Goal: Transaction & Acquisition: Purchase product/service

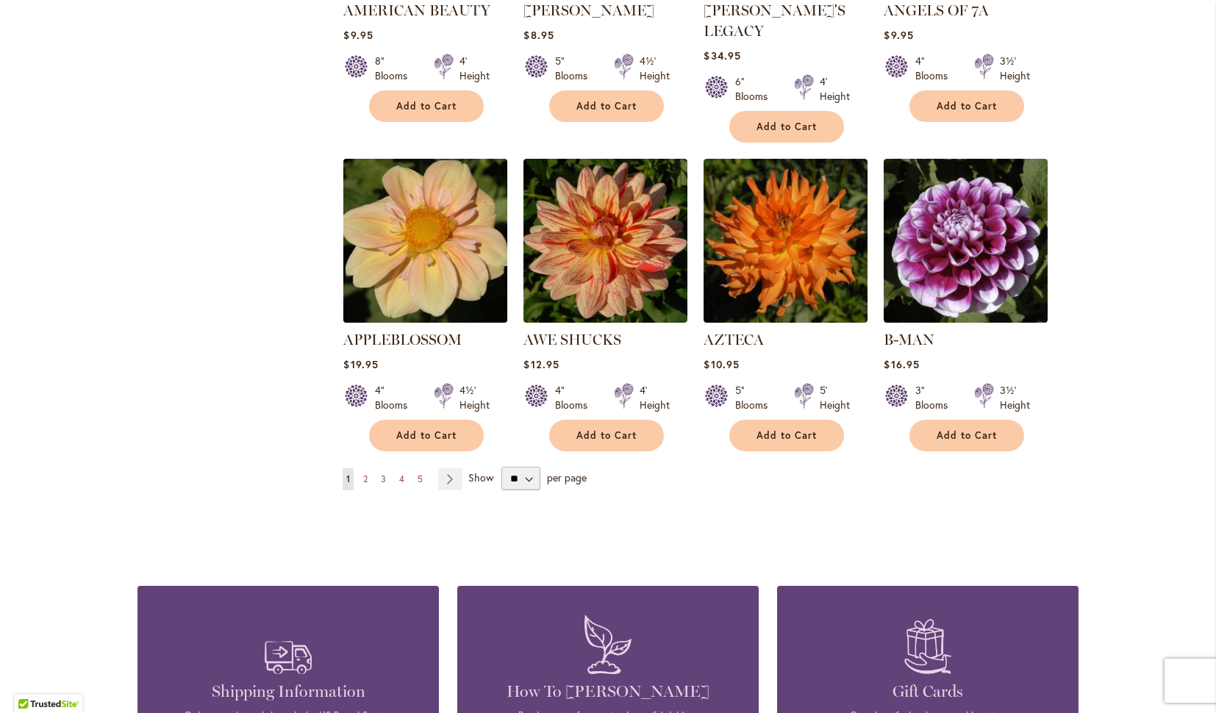
scroll to position [1168, 0]
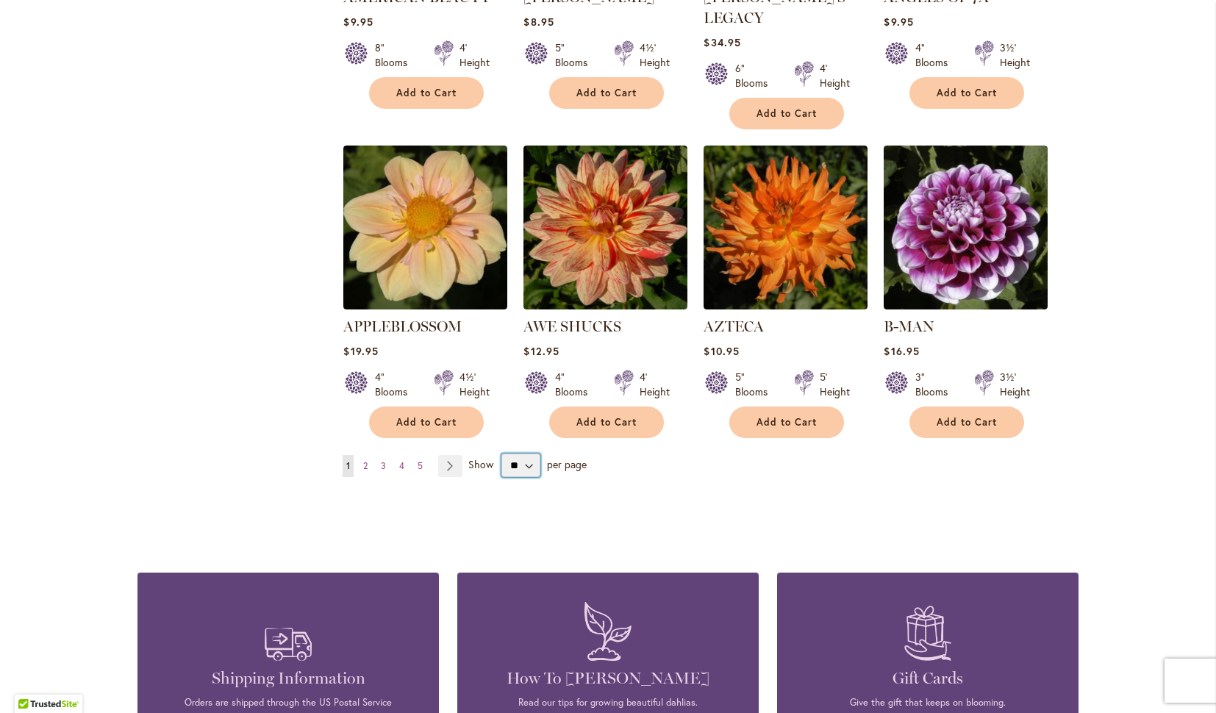
click at [528, 454] on select "** ** ** **" at bounding box center [520, 466] width 39 height 24
select select "**"
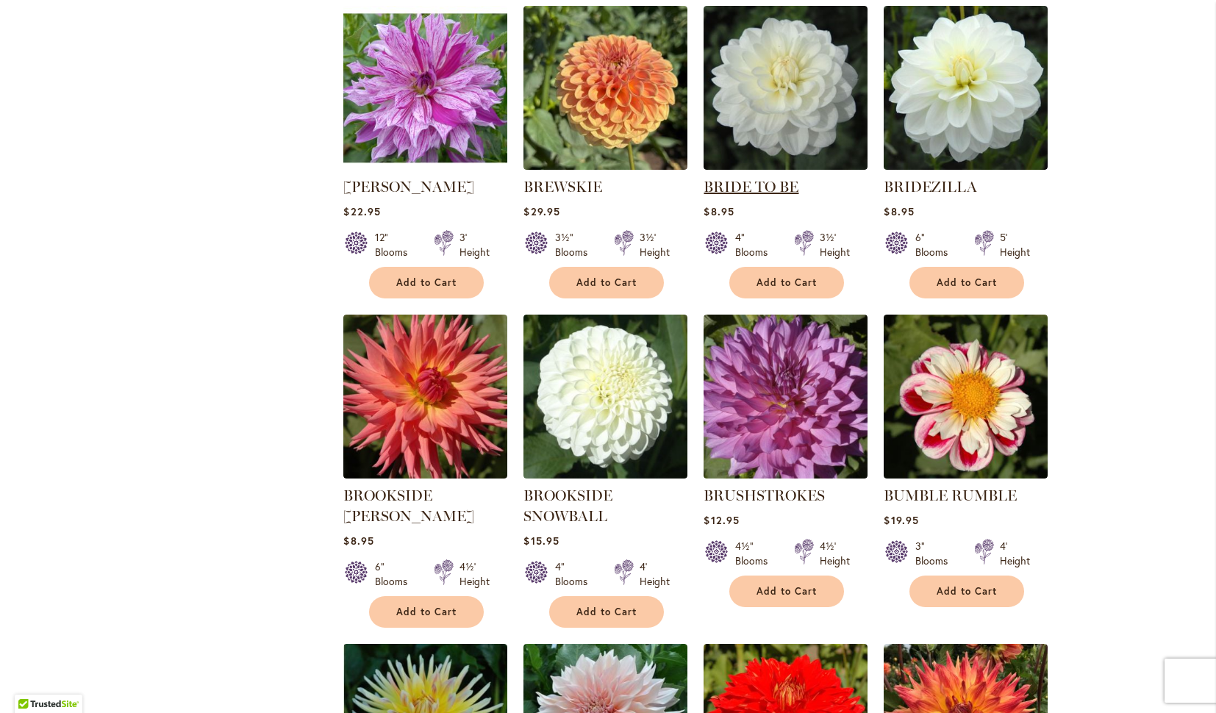
scroll to position [4121, 0]
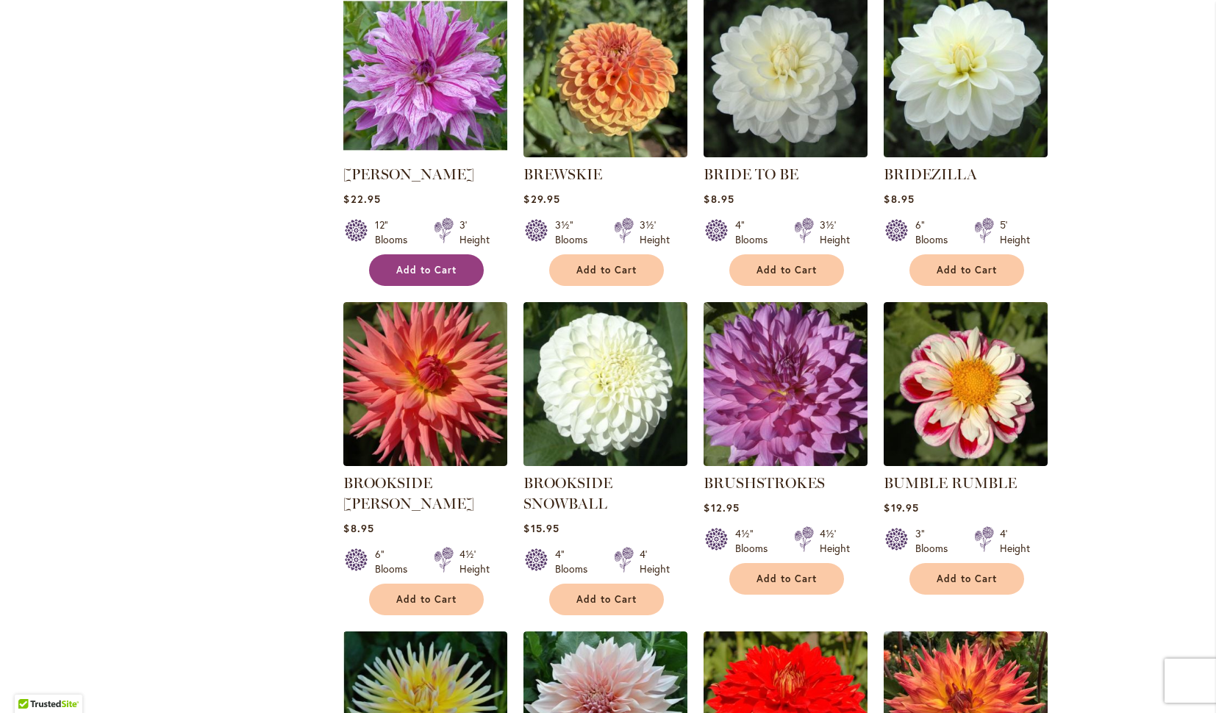
click at [424, 264] on span "Add to Cart" at bounding box center [426, 270] width 60 height 13
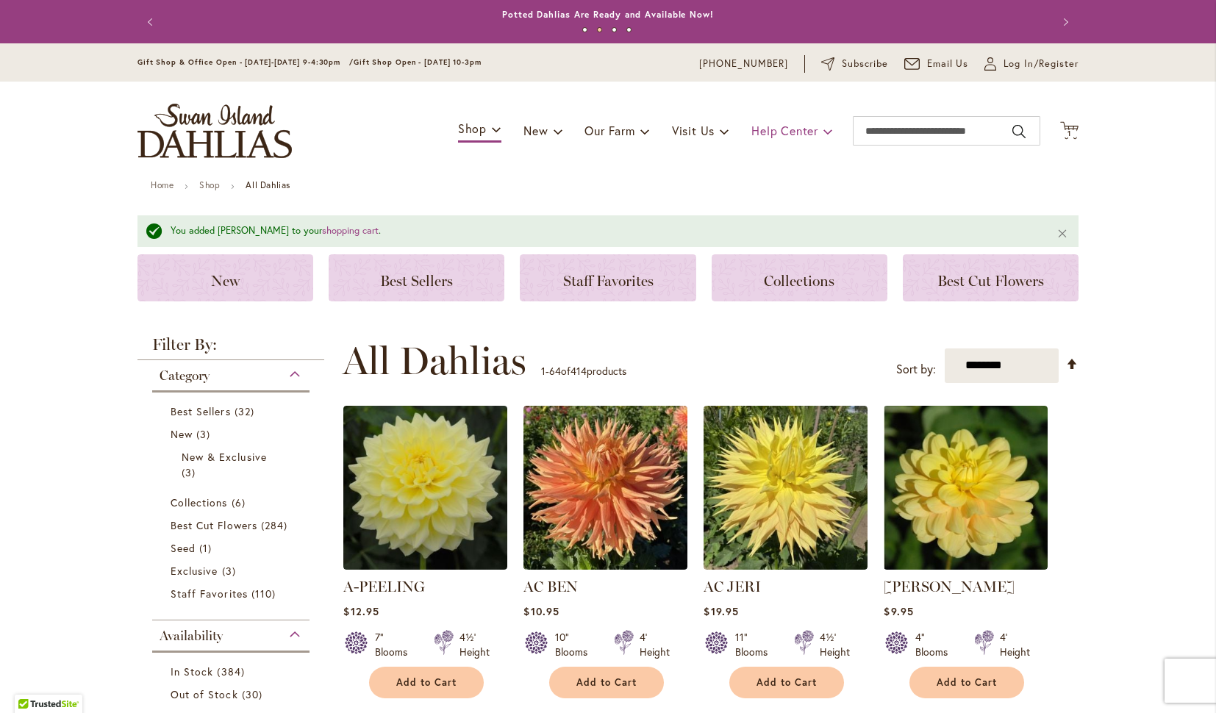
scroll to position [0, 0]
click at [1014, 63] on span "Log In/Register" at bounding box center [1041, 64] width 75 height 15
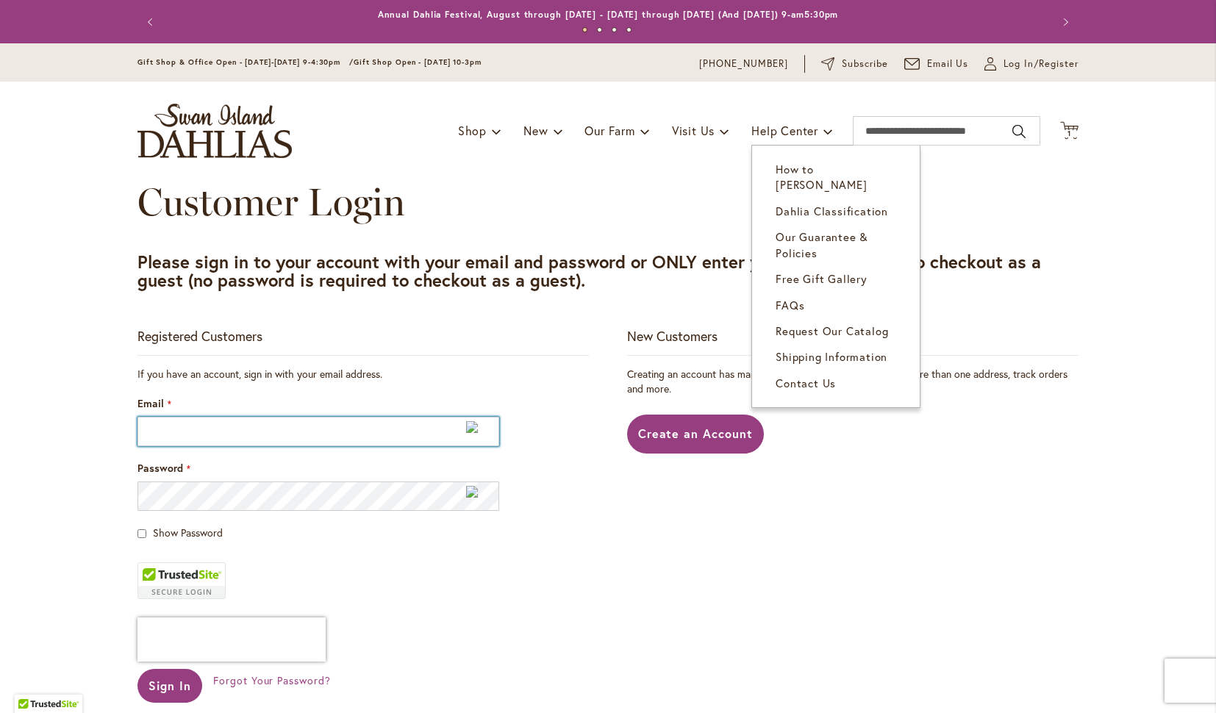
type input "**********"
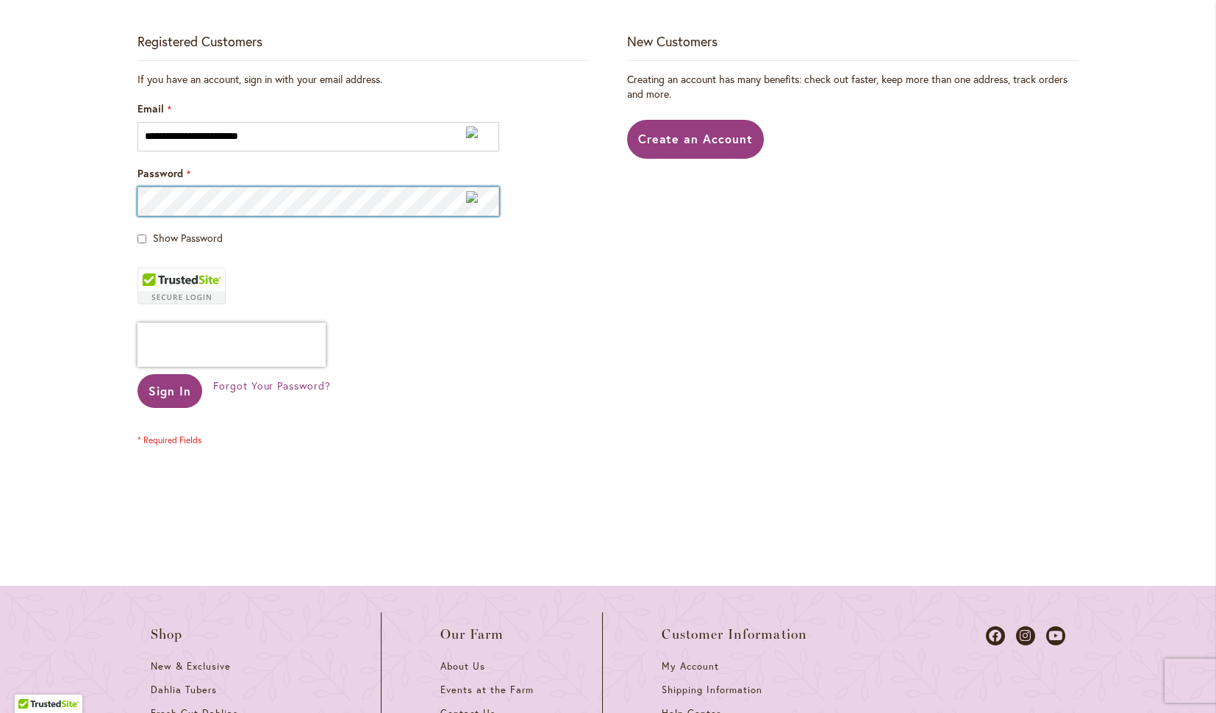
scroll to position [315, 0]
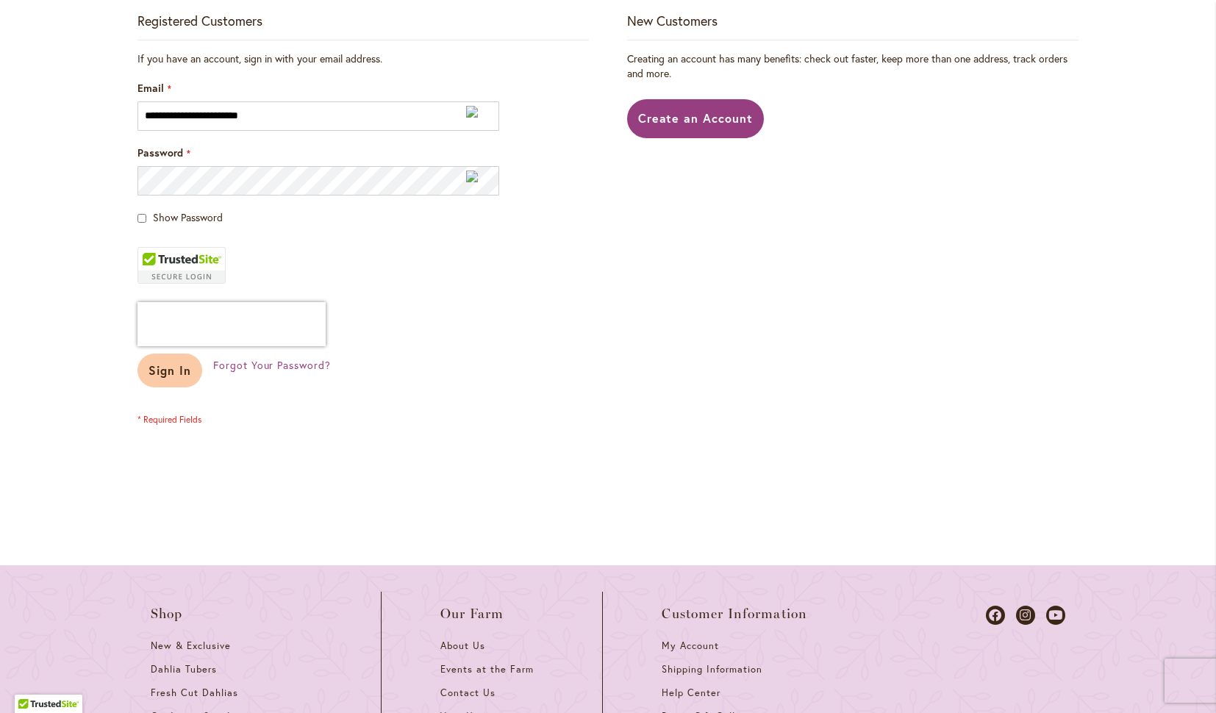
click at [178, 371] on span "Sign In" at bounding box center [170, 370] width 43 height 15
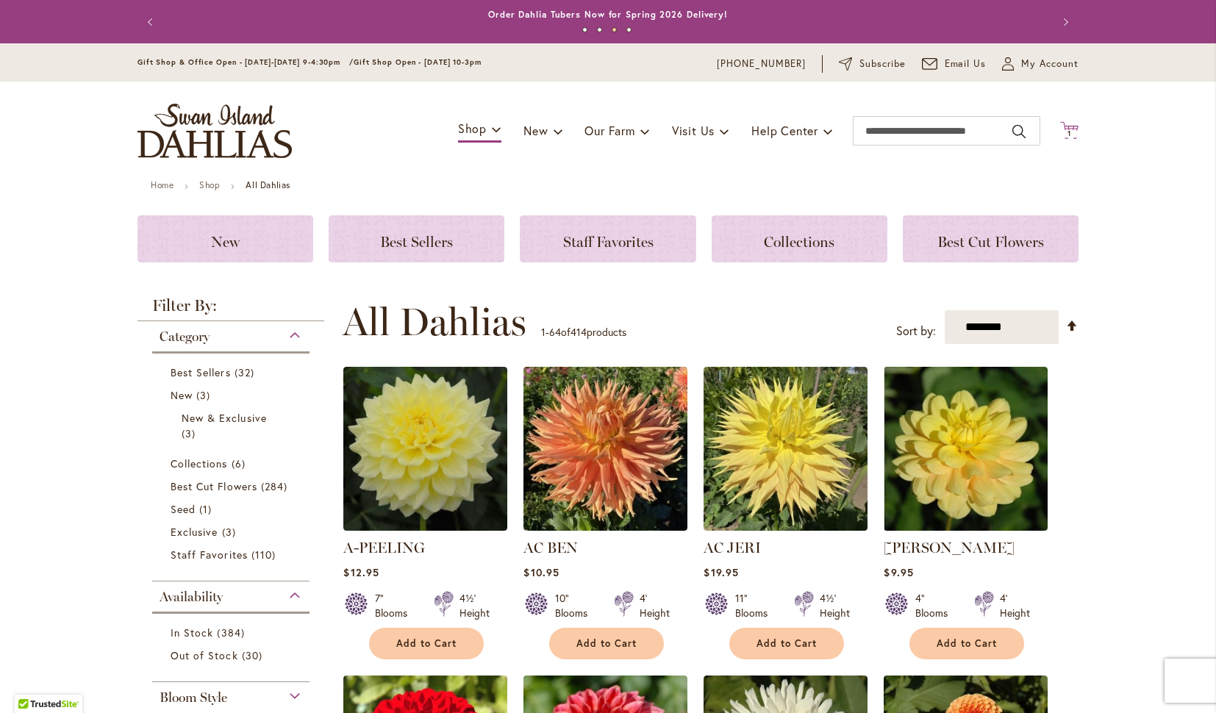
click at [1074, 131] on span "1 1 items" at bounding box center [1070, 133] width 15 height 7
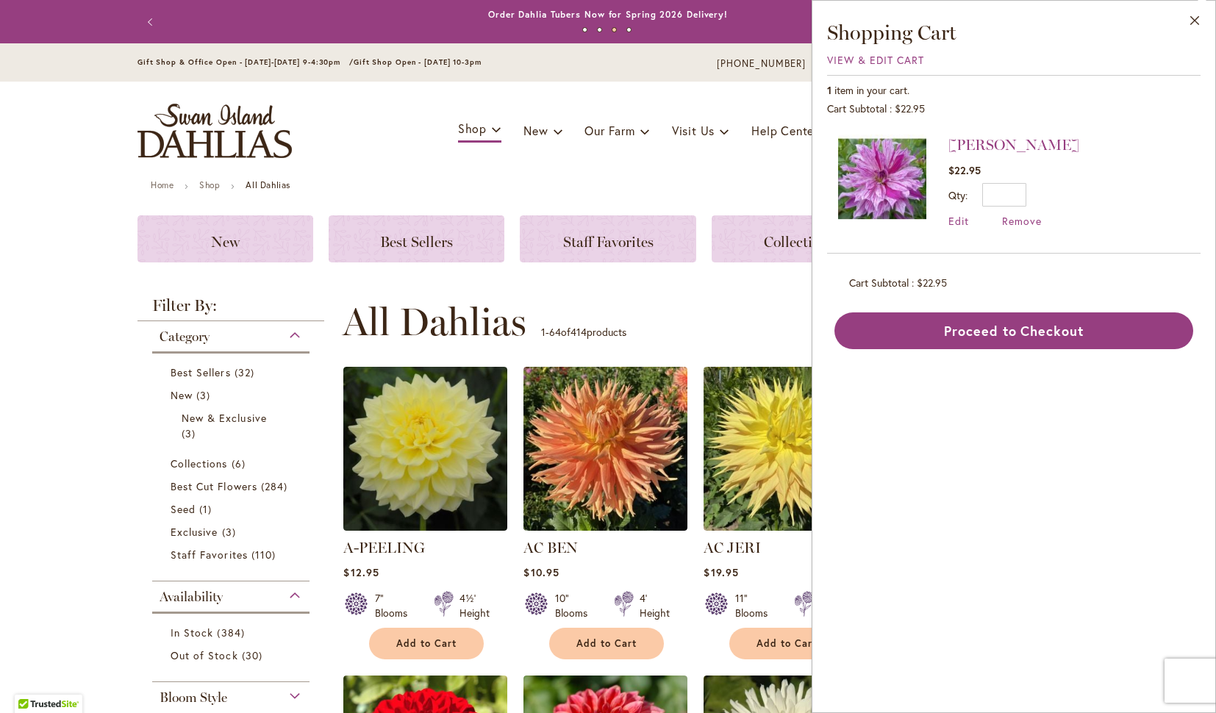
click at [1074, 131] on div "BRANDON MICHAEL $22.95 Qty * Update Edit Remove" at bounding box center [1014, 189] width 374 height 130
click at [1200, 19] on button "Close" at bounding box center [1195, 24] width 40 height 46
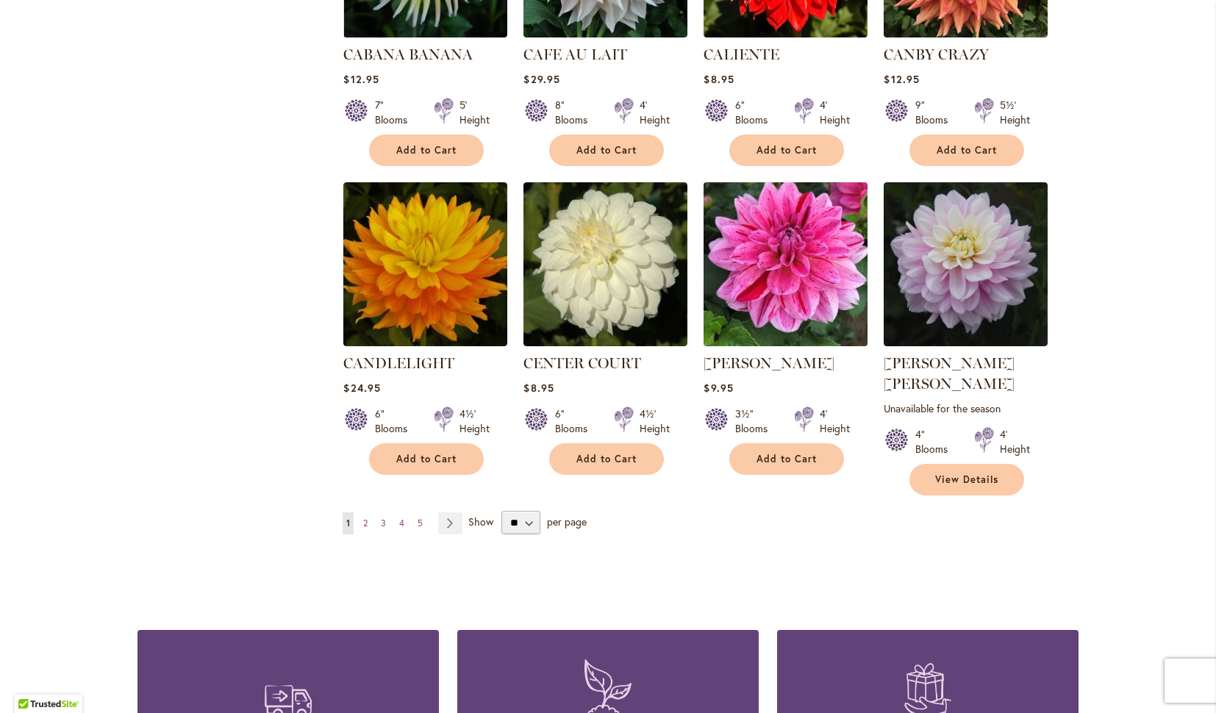
scroll to position [4879, 0]
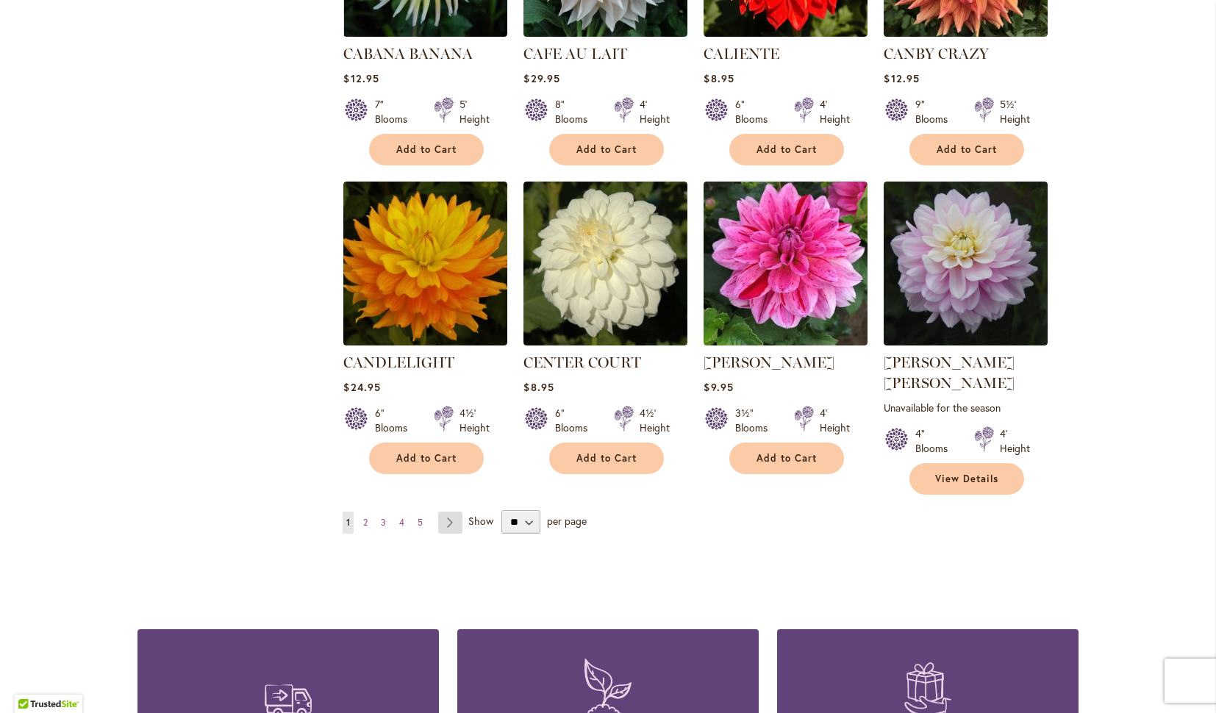
click at [449, 512] on link "Page Next" at bounding box center [450, 523] width 24 height 22
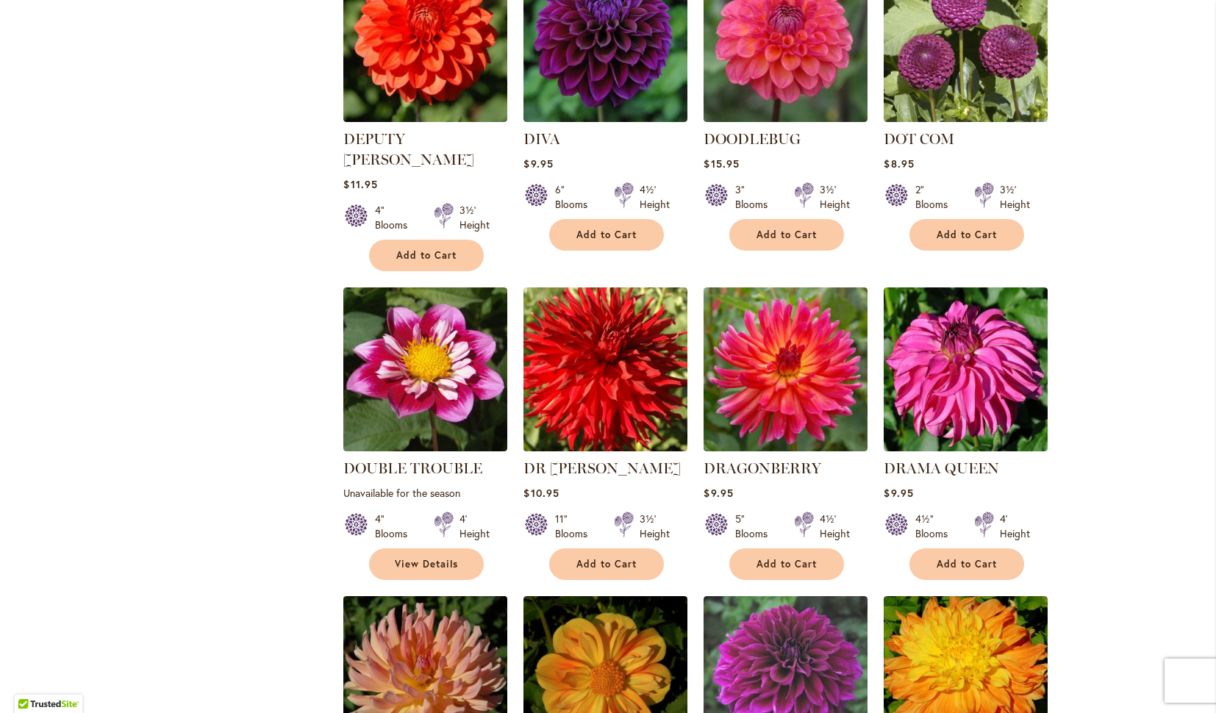
scroll to position [3323, 0]
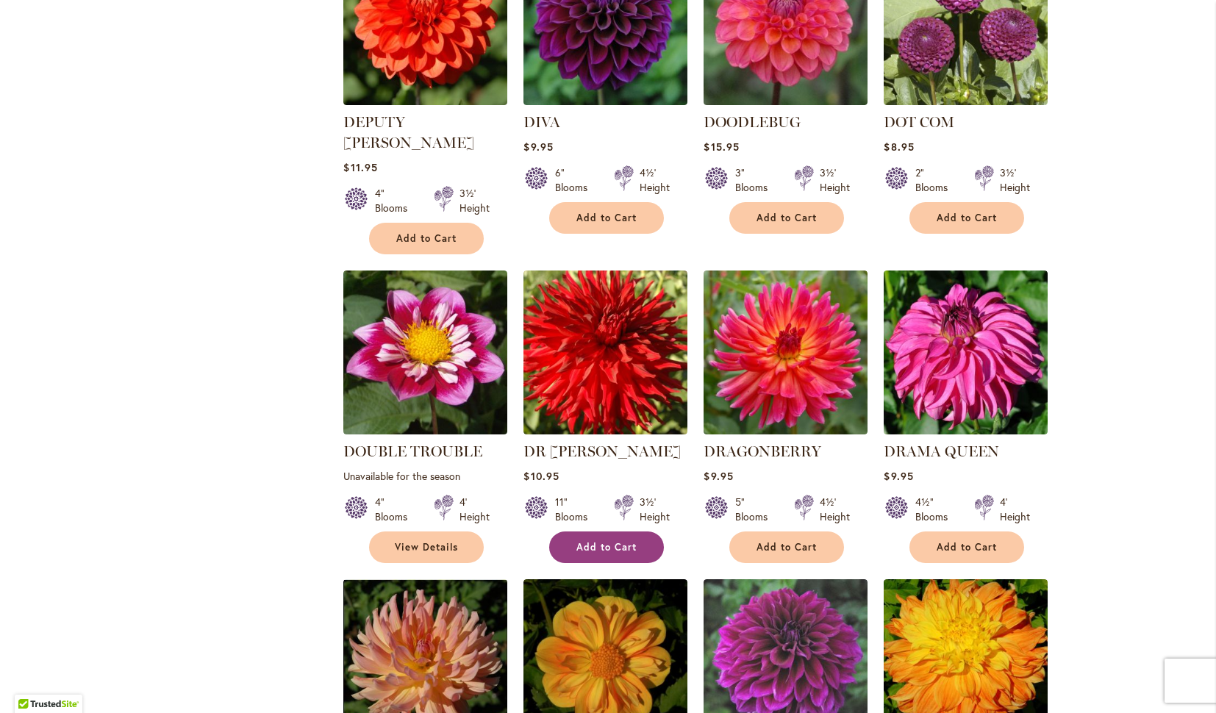
click at [593, 532] on button "Add to Cart" at bounding box center [606, 548] width 115 height 32
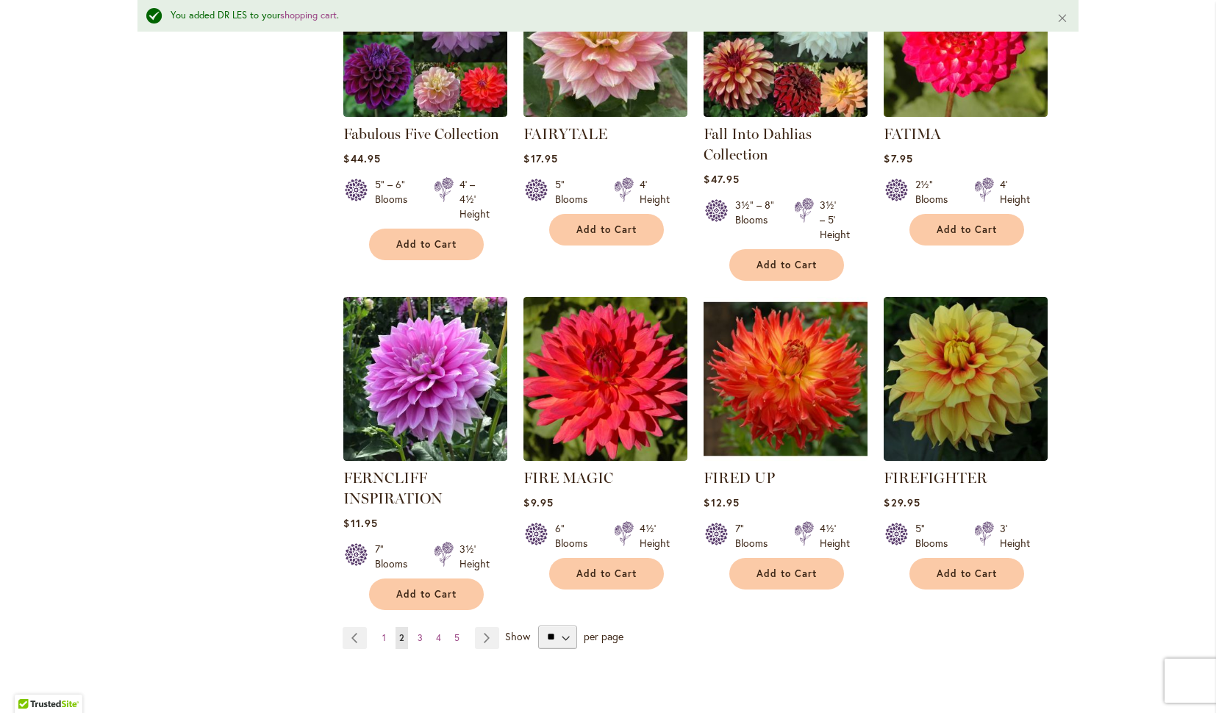
scroll to position [4916, 0]
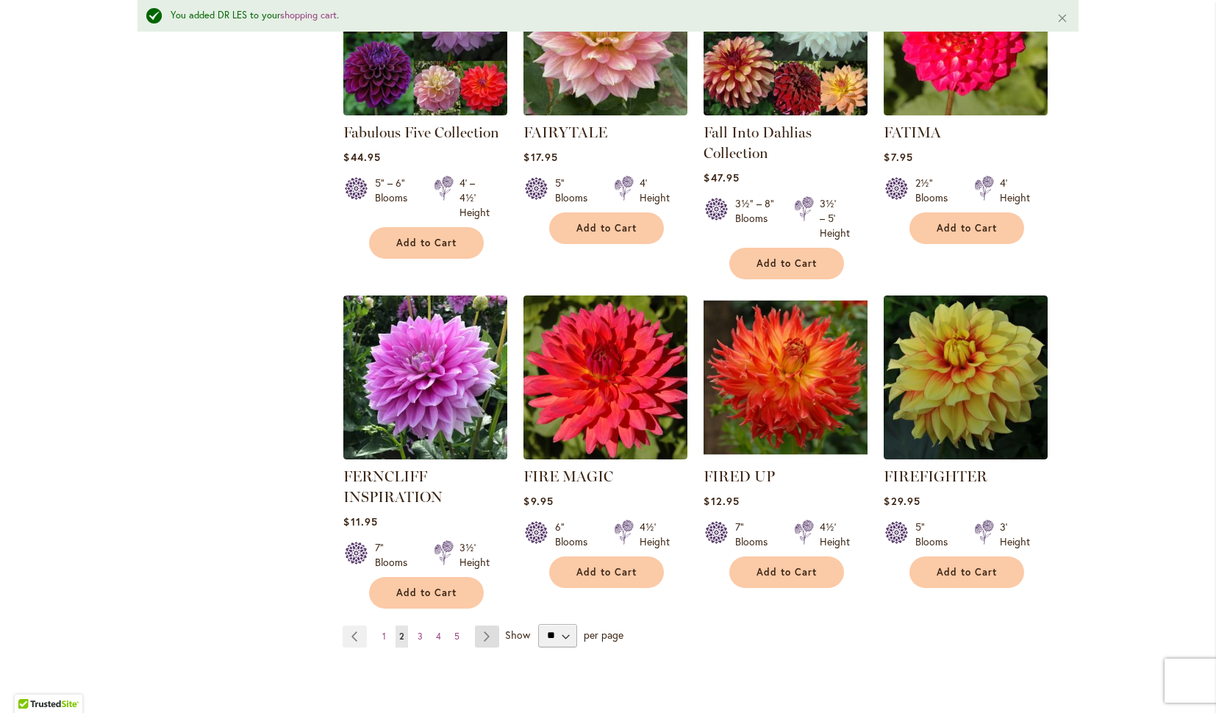
click at [486, 626] on link "Page Next" at bounding box center [487, 637] width 24 height 22
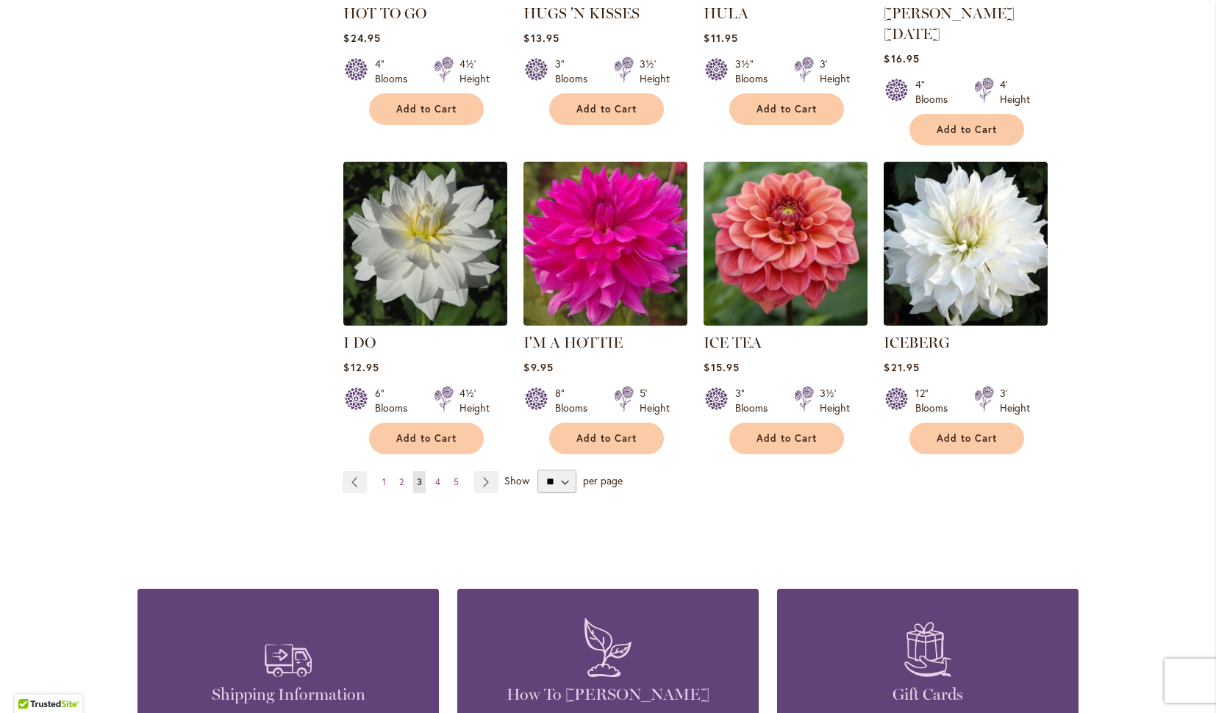
scroll to position [5040, 0]
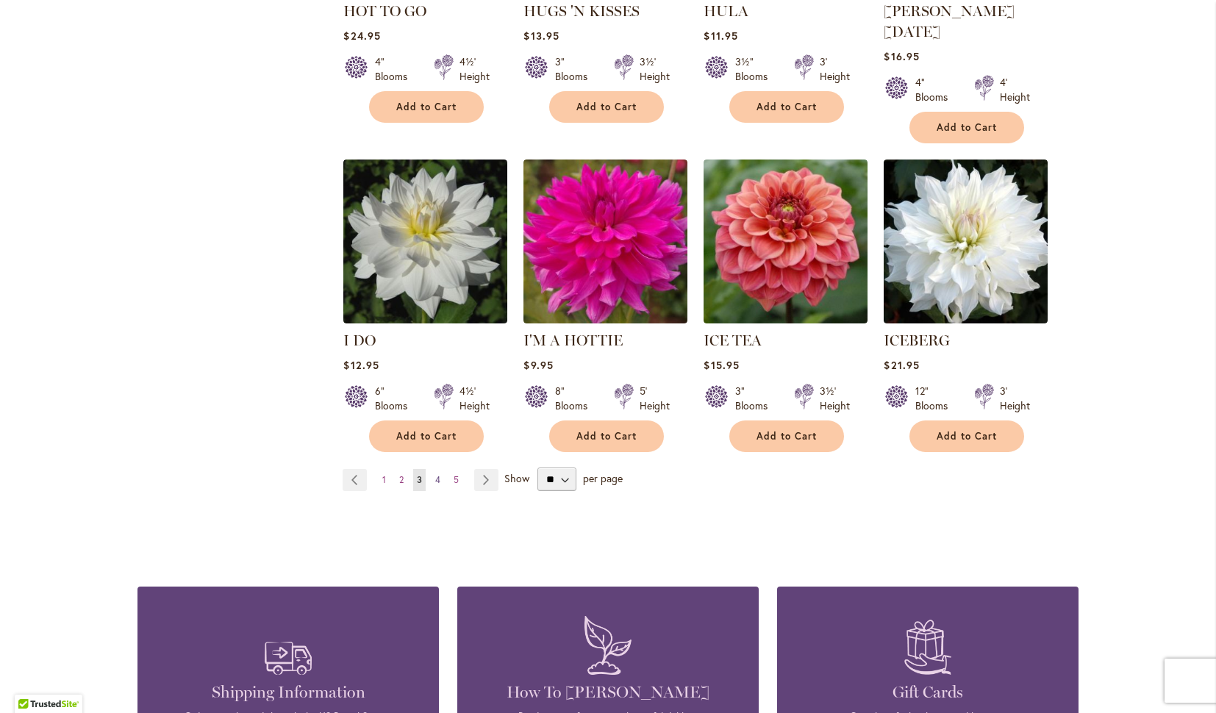
click at [438, 474] on span "4" at bounding box center [437, 479] width 5 height 11
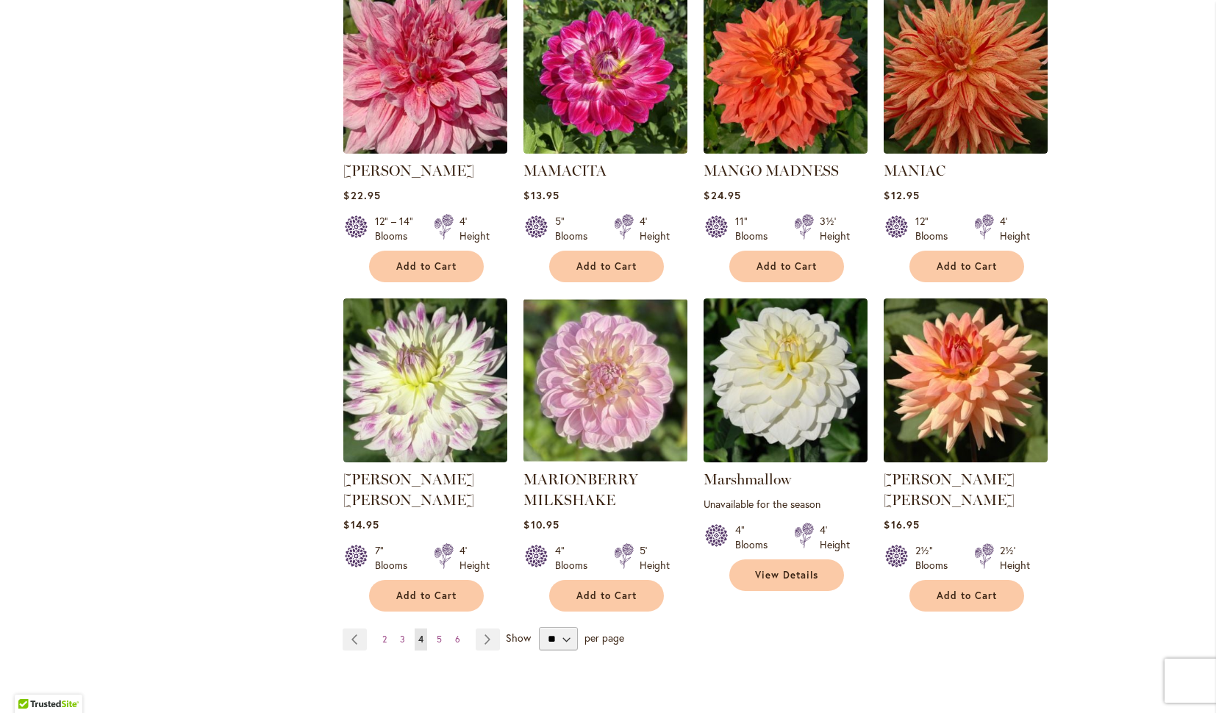
scroll to position [4840, 0]
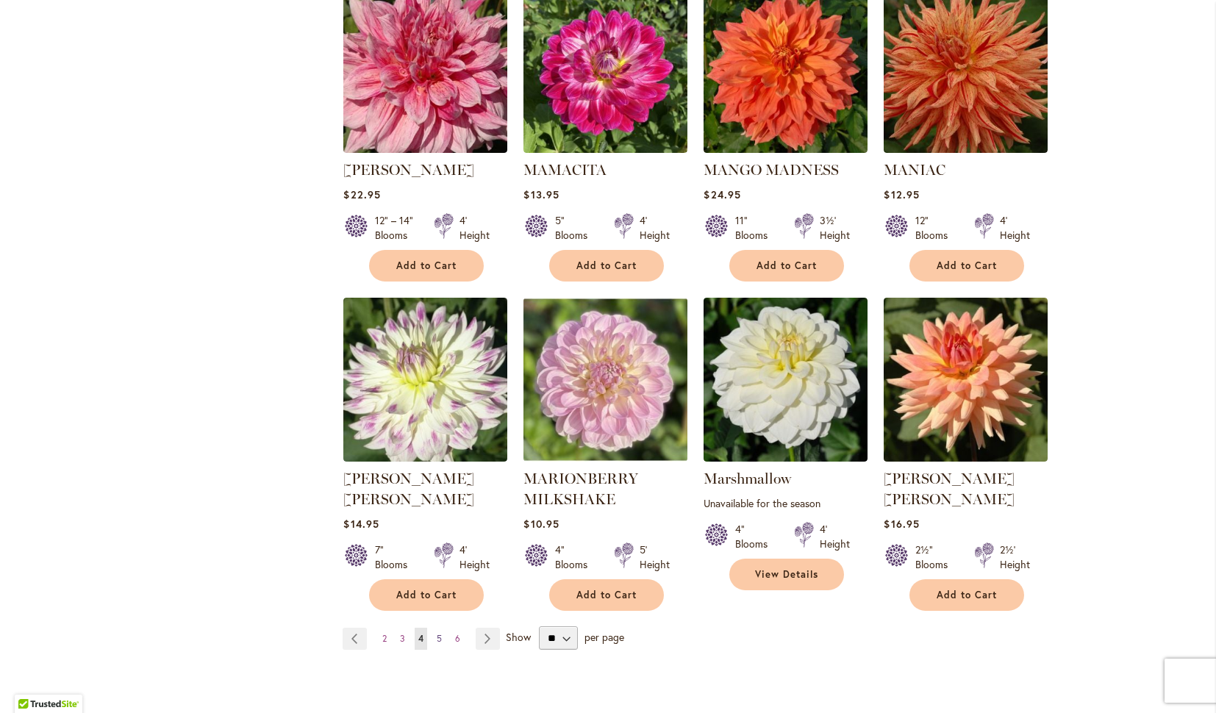
click at [438, 633] on span "5" at bounding box center [439, 638] width 5 height 11
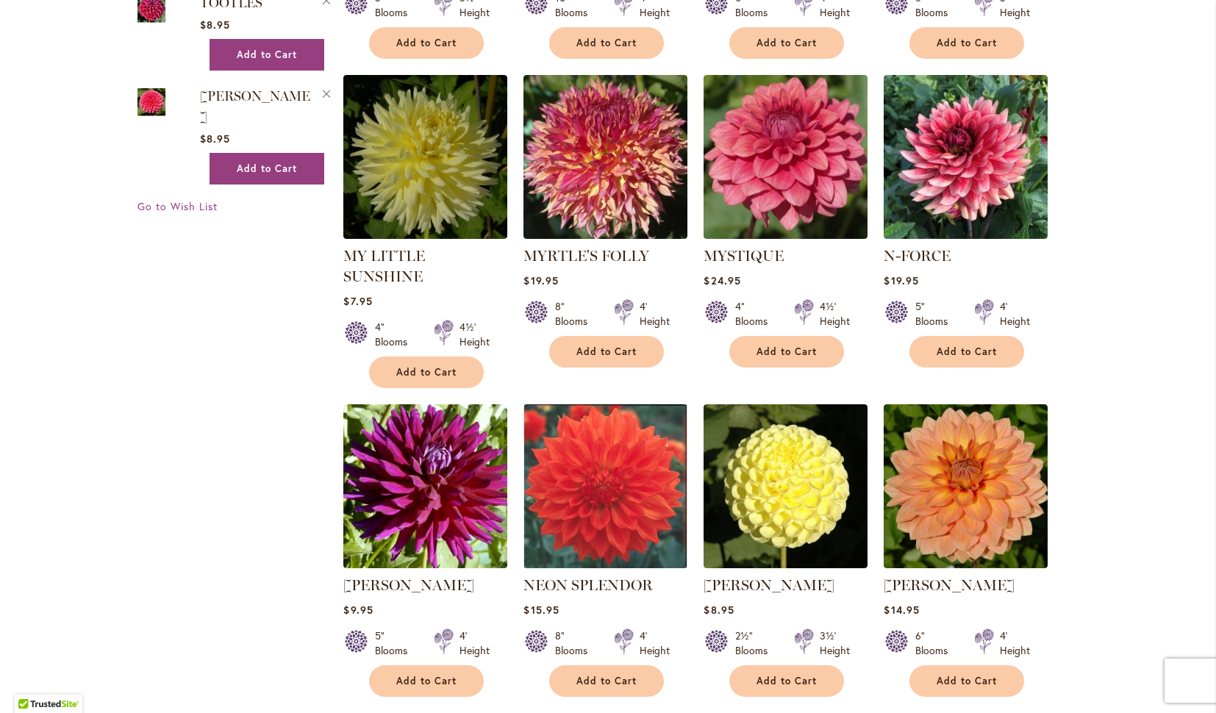
scroll to position [1856, 0]
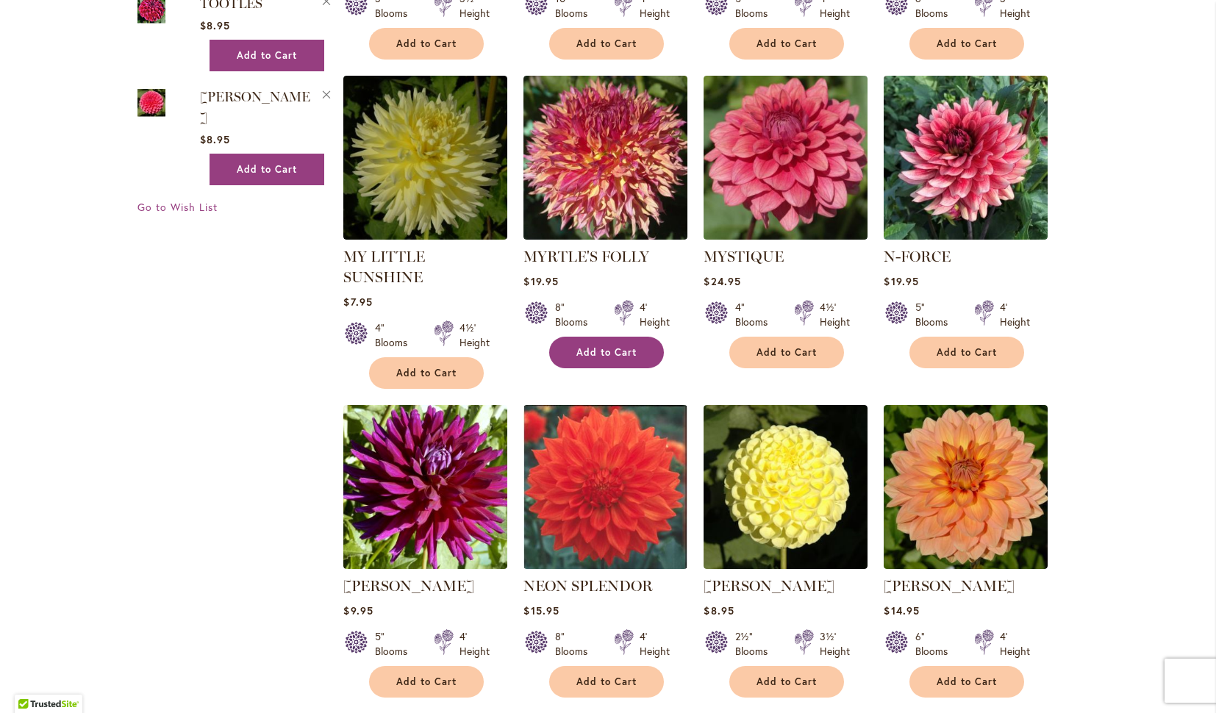
click at [576, 337] on button "Add to Cart" at bounding box center [606, 353] width 115 height 32
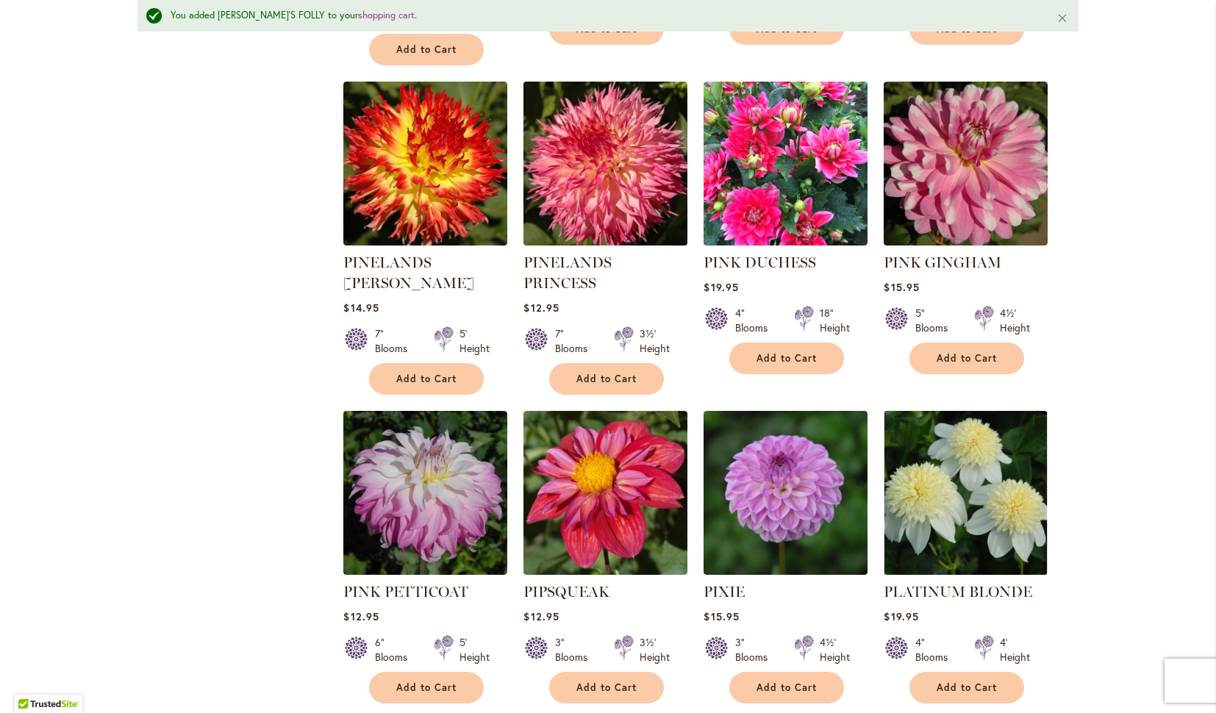
scroll to position [4782, 0]
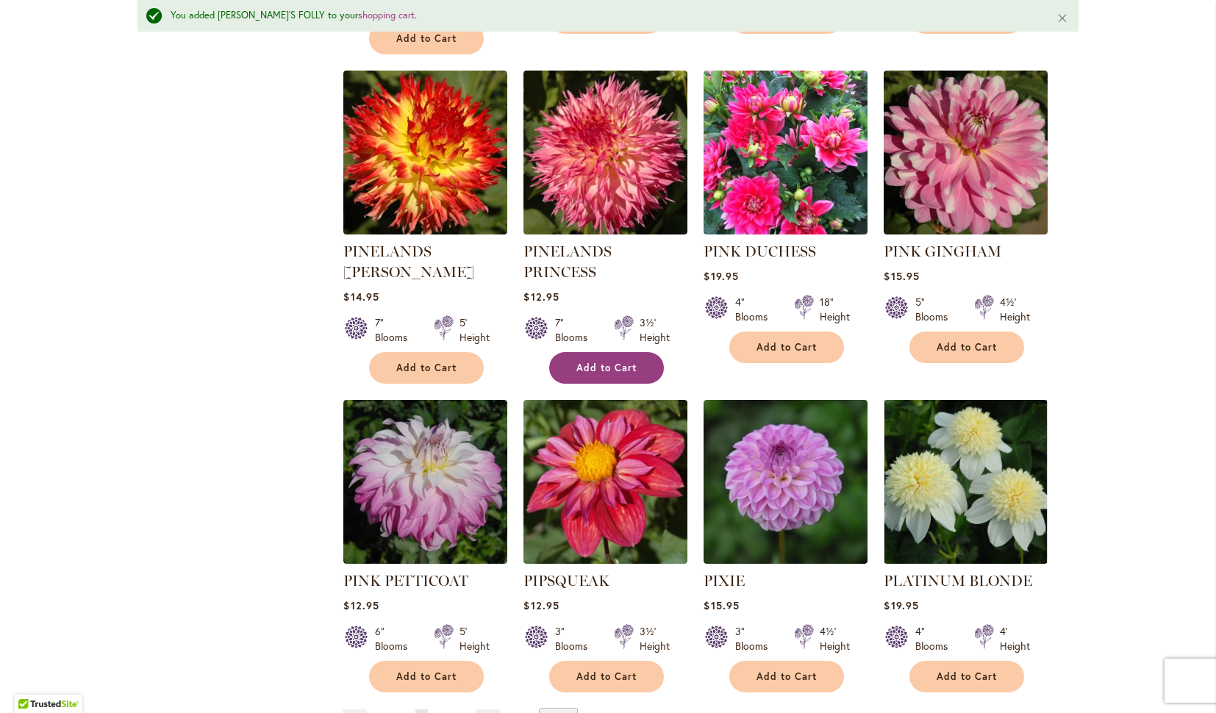
click at [582, 362] on span "Add to Cart" at bounding box center [606, 368] width 60 height 13
click at [440, 713] on span "6" at bounding box center [440, 720] width 5 height 11
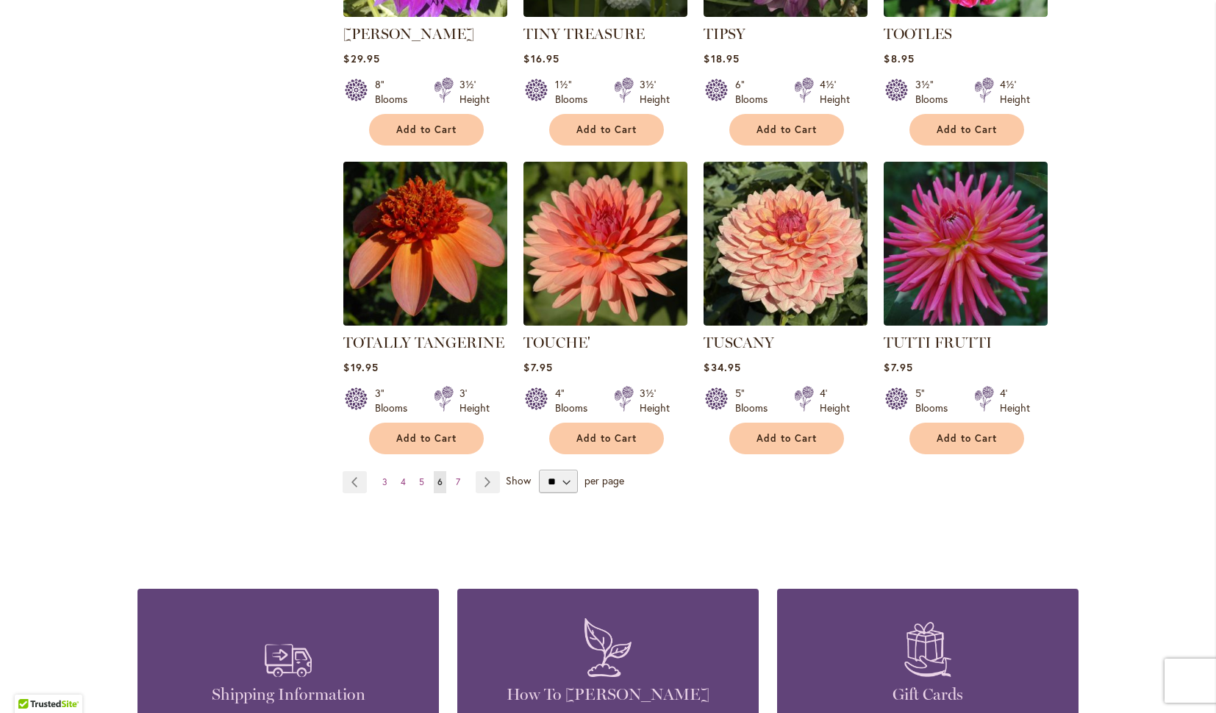
scroll to position [4921, 0]
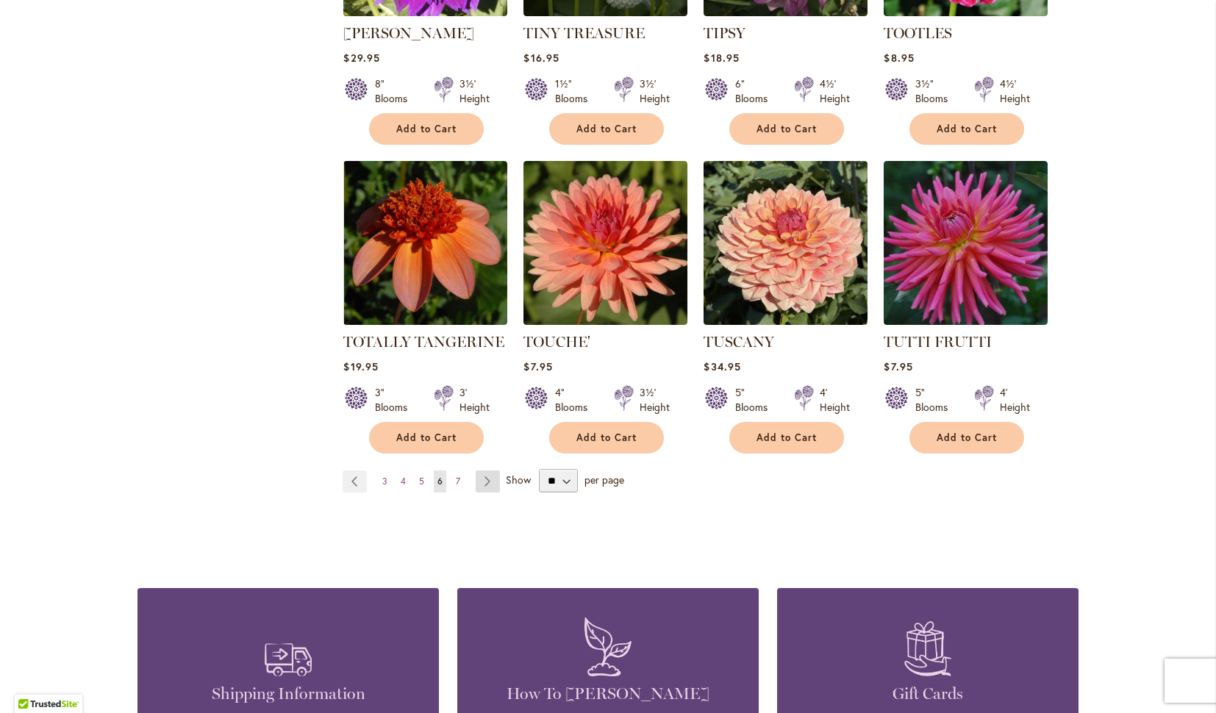
click at [488, 471] on link "Page Next" at bounding box center [488, 482] width 24 height 22
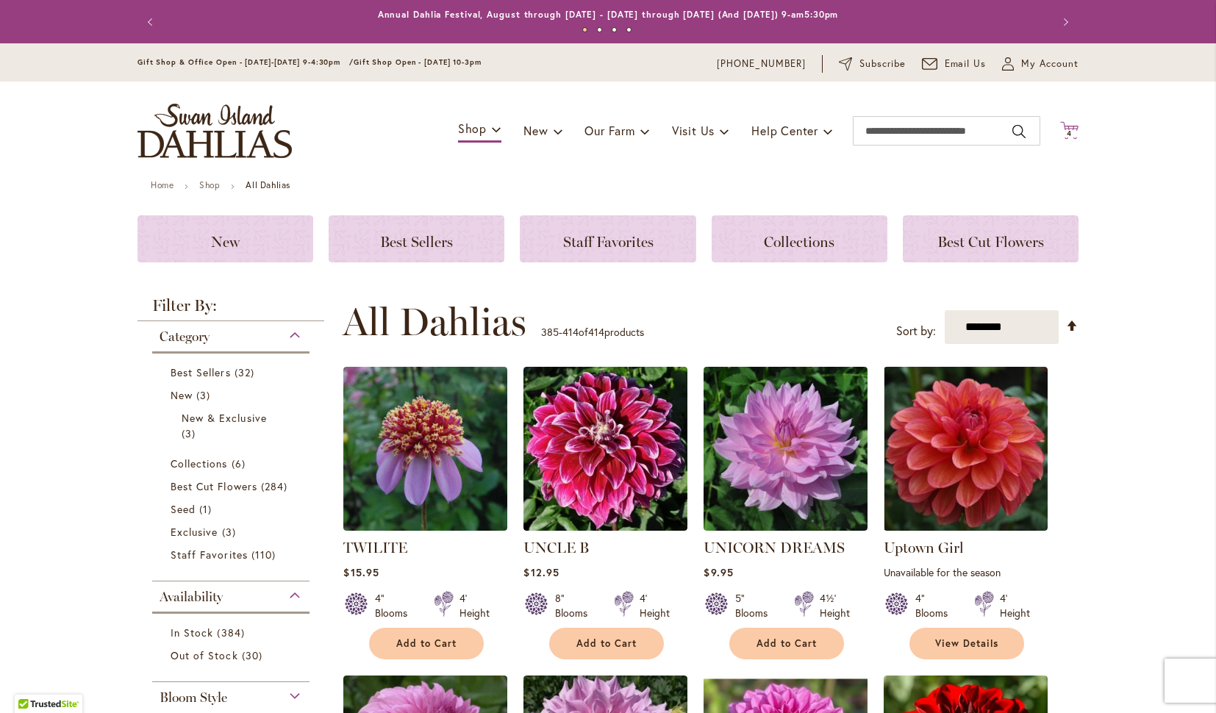
click at [1069, 129] on span "4" at bounding box center [1069, 134] width 5 height 10
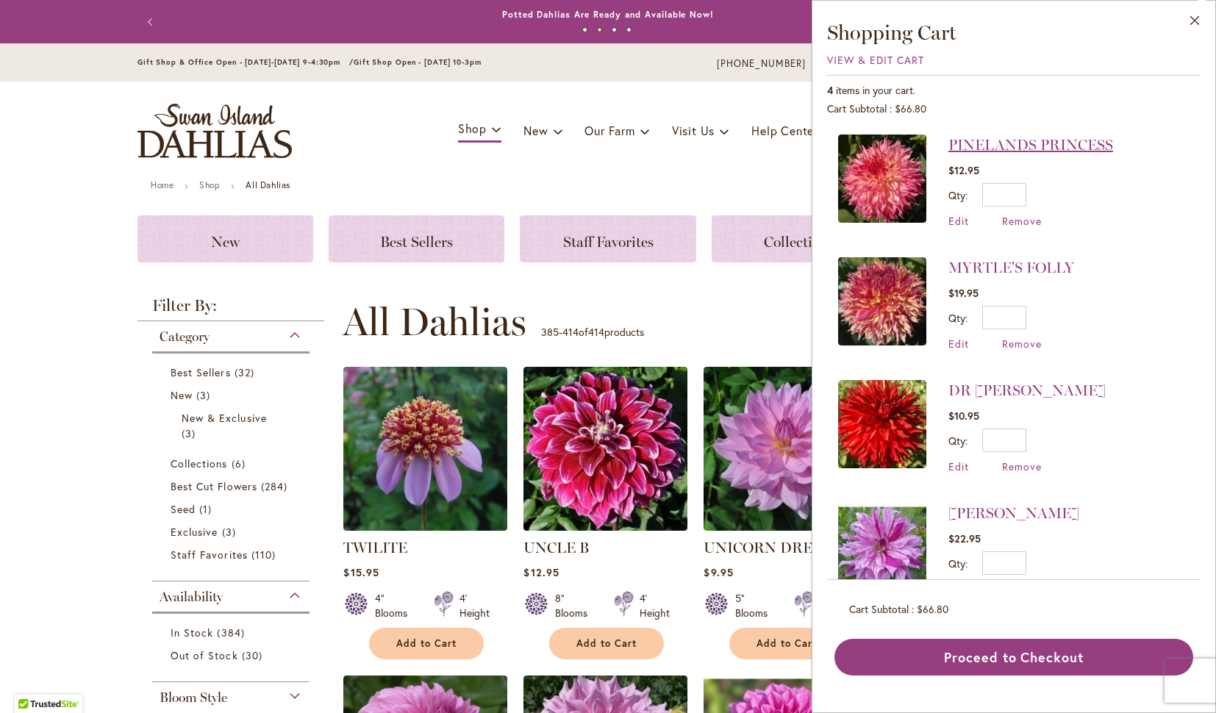
click at [1010, 139] on link "PINELANDS PRINCESS" at bounding box center [1031, 145] width 165 height 18
click at [1004, 265] on link "MYRTLE'S FOLLY" at bounding box center [1012, 268] width 126 height 18
click at [955, 389] on link "DR [PERSON_NAME]" at bounding box center [1027, 391] width 157 height 18
click at [981, 514] on link "[PERSON_NAME]" at bounding box center [1014, 513] width 131 height 18
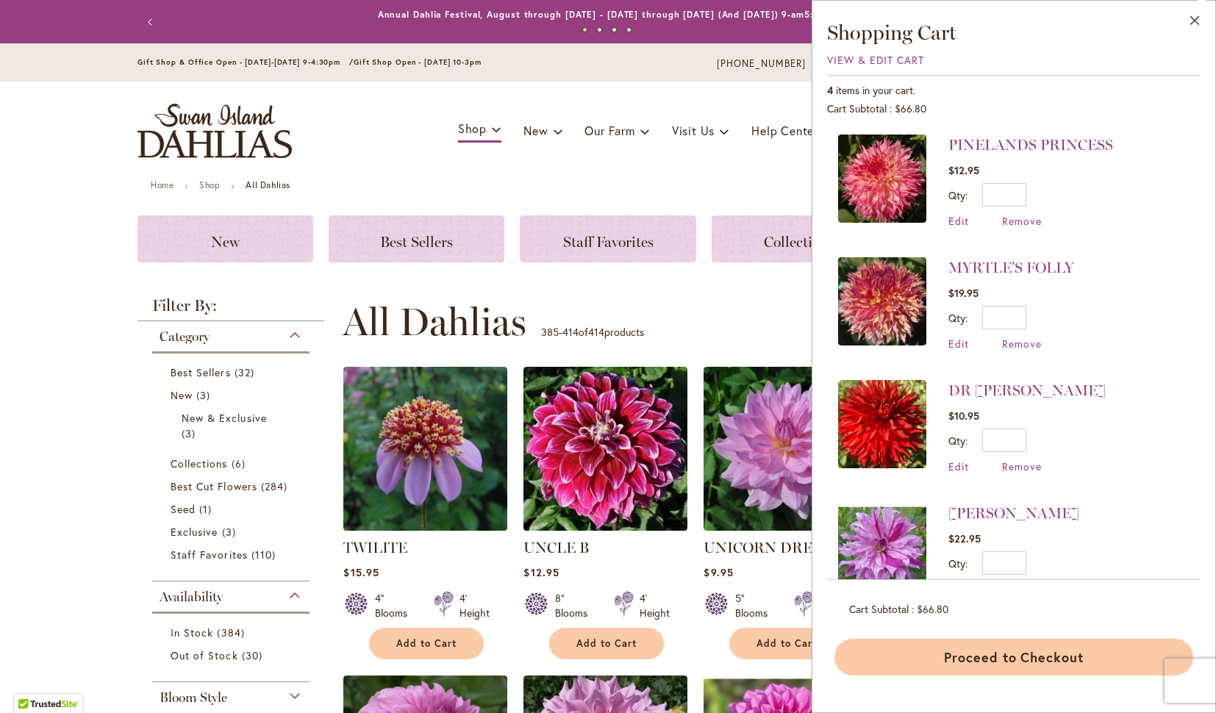
click at [936, 650] on button "Proceed to Checkout" at bounding box center [1014, 657] width 359 height 37
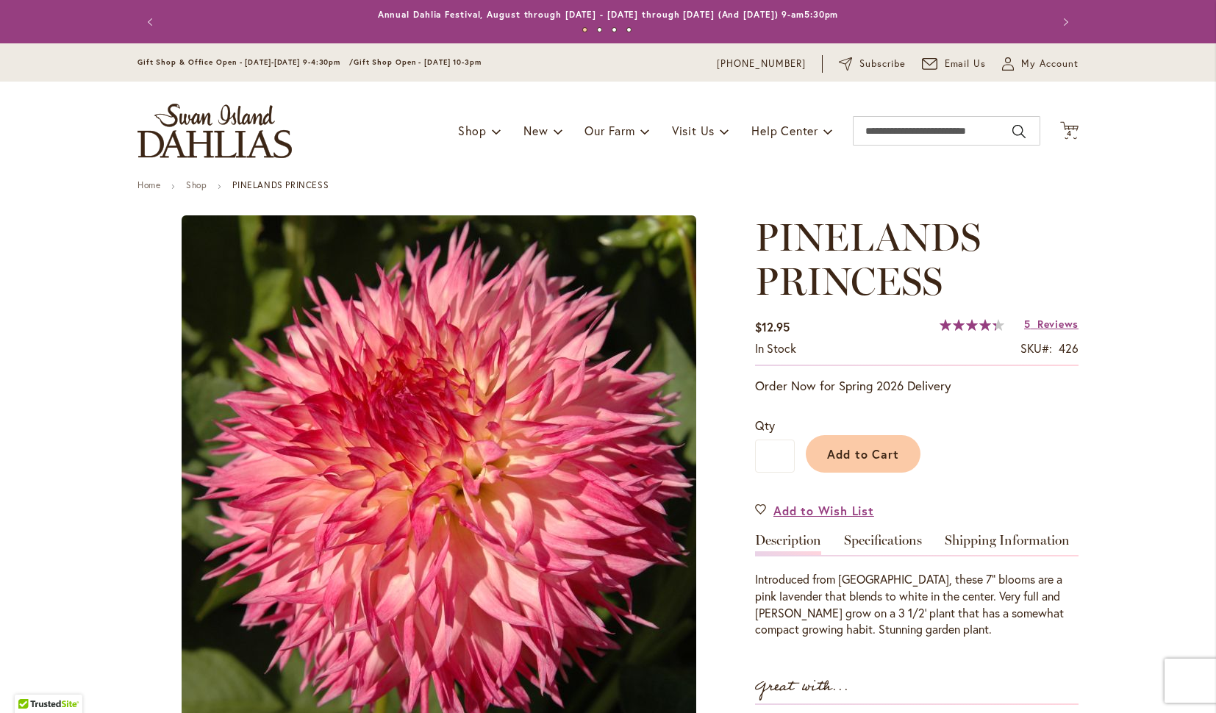
type input "*******"
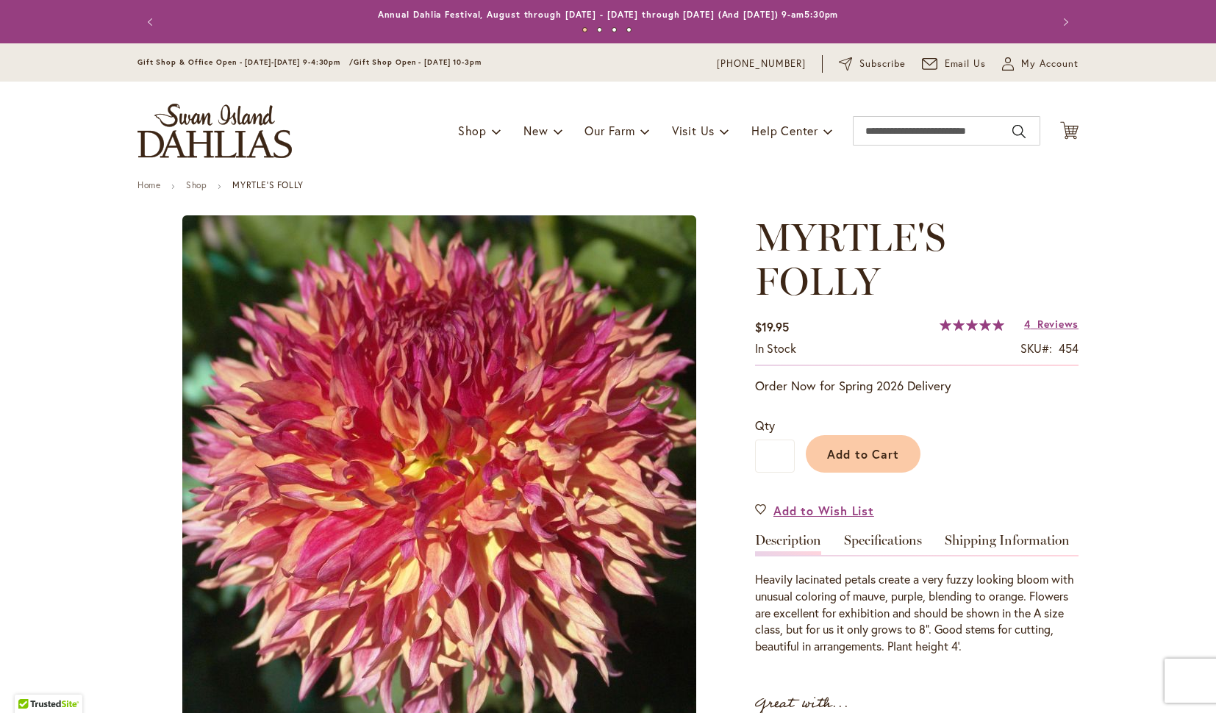
type input "*******"
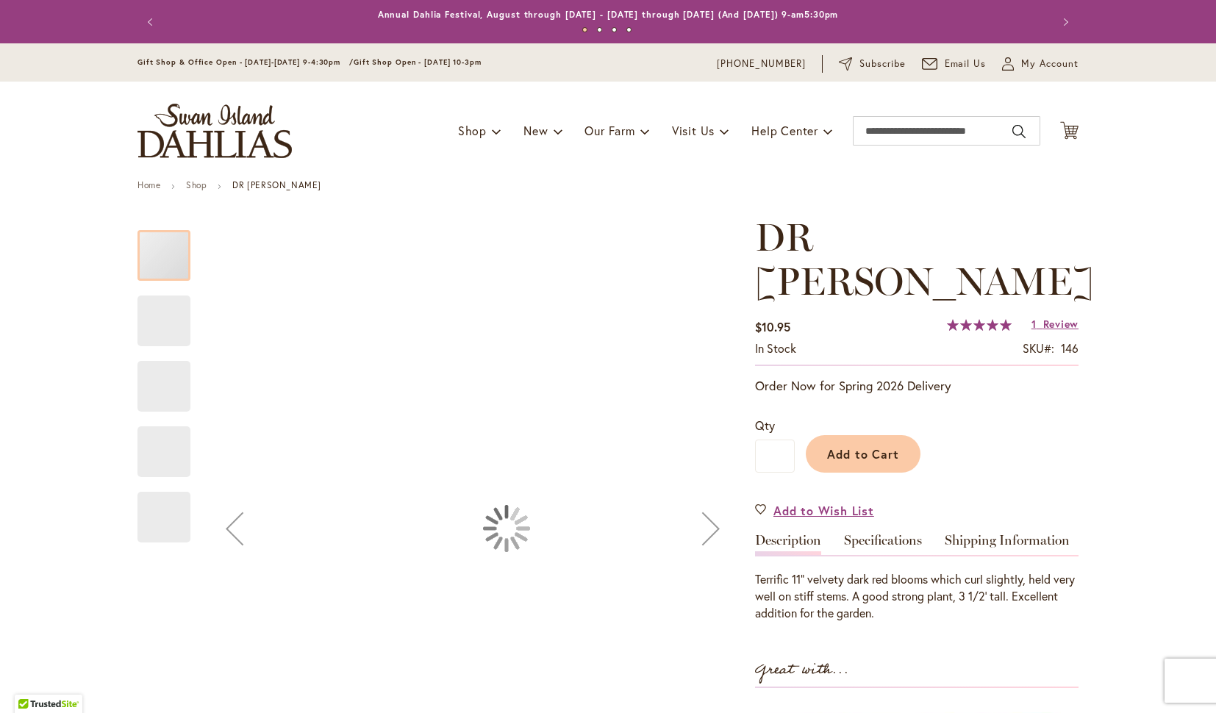
type input "*******"
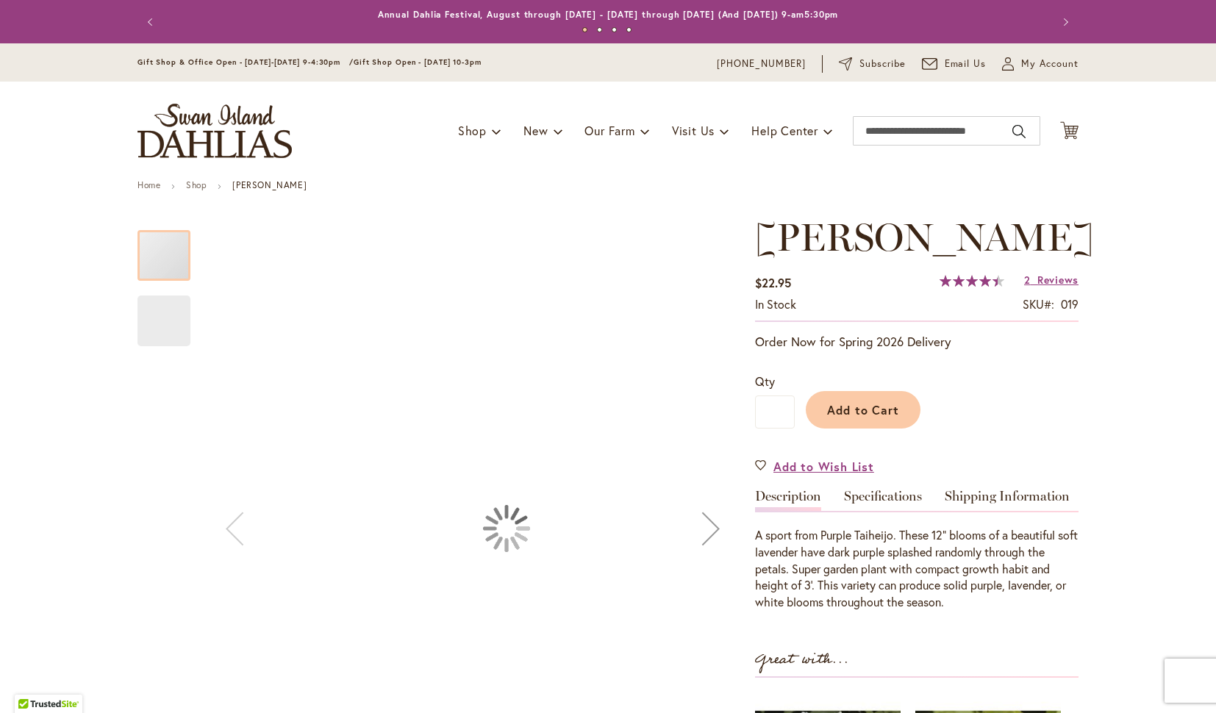
type input "*******"
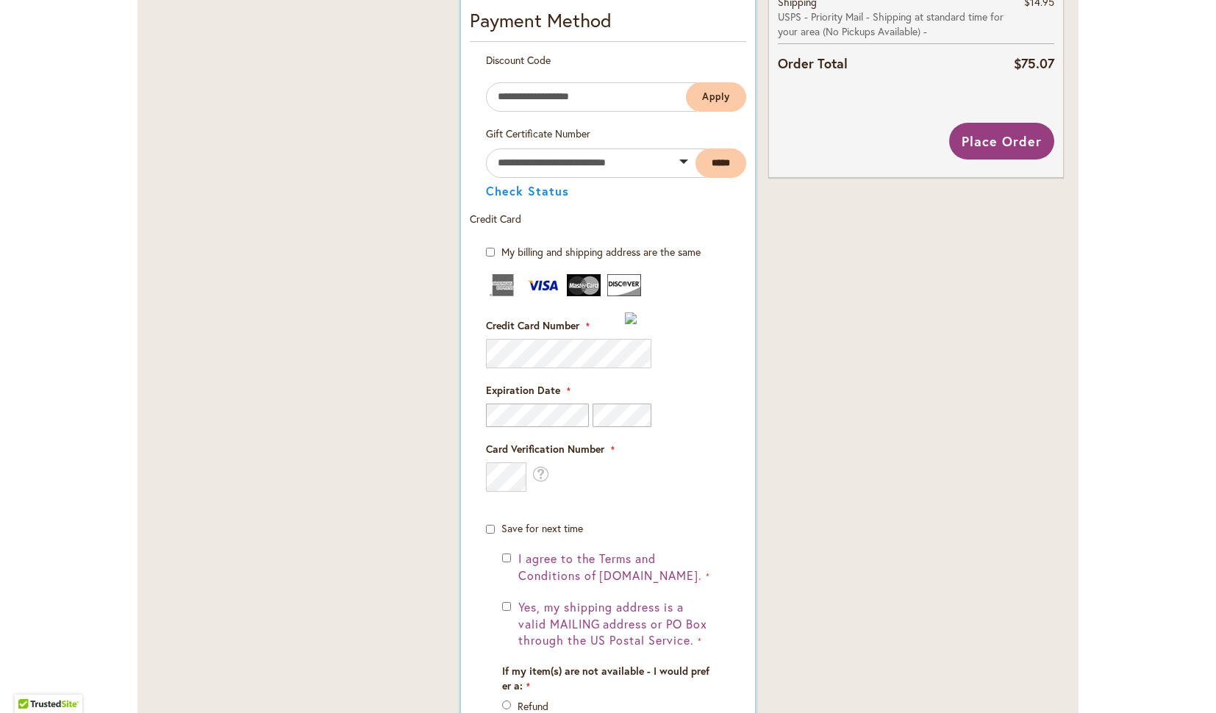
scroll to position [802, 0]
click at [511, 557] on div "I agree to the Terms and Conditions of [DOMAIN_NAME]." at bounding box center [608, 566] width 212 height 34
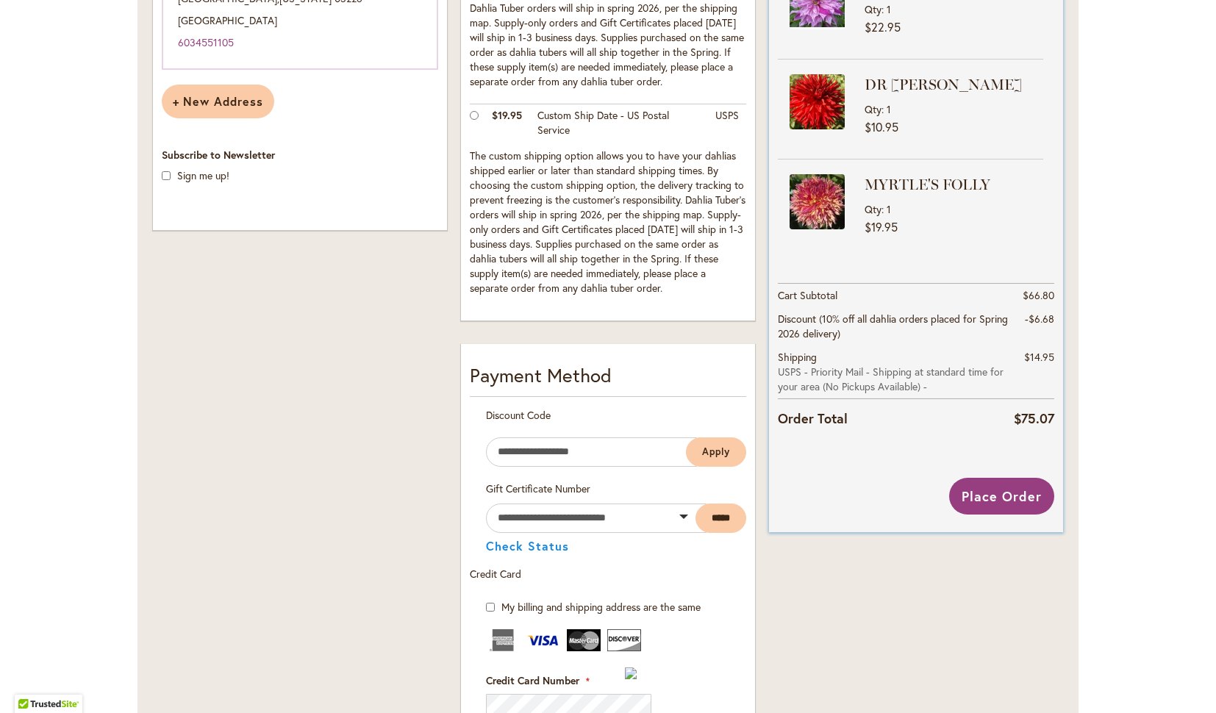
scroll to position [446, 0]
click at [1009, 491] on span "Place Order" at bounding box center [1002, 496] width 80 height 18
